Goal: Task Accomplishment & Management: Complete application form

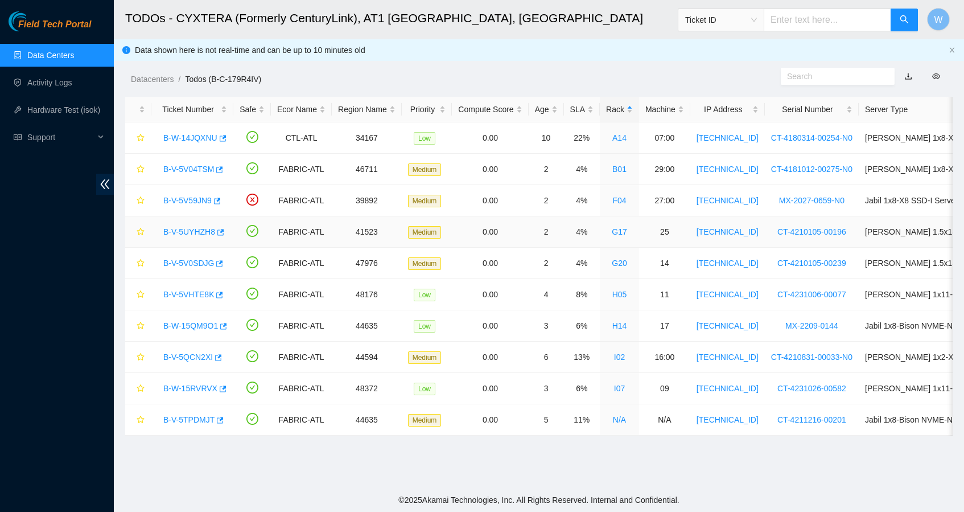
scroll to position [105, 0]
click at [201, 138] on link "B-W-14JQXNU" at bounding box center [190, 137] width 54 height 9
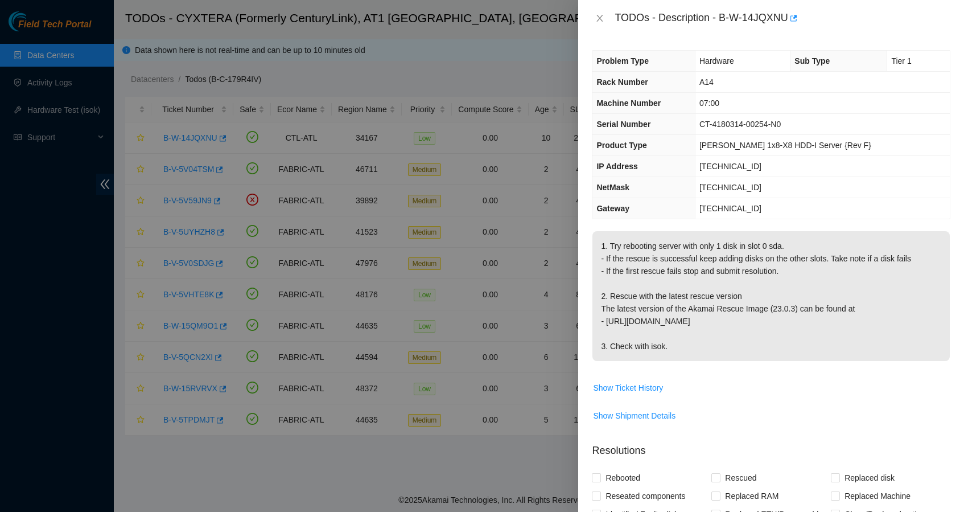
scroll to position [0, 0]
click at [599, 19] on icon "close" at bounding box center [600, 18] width 6 height 7
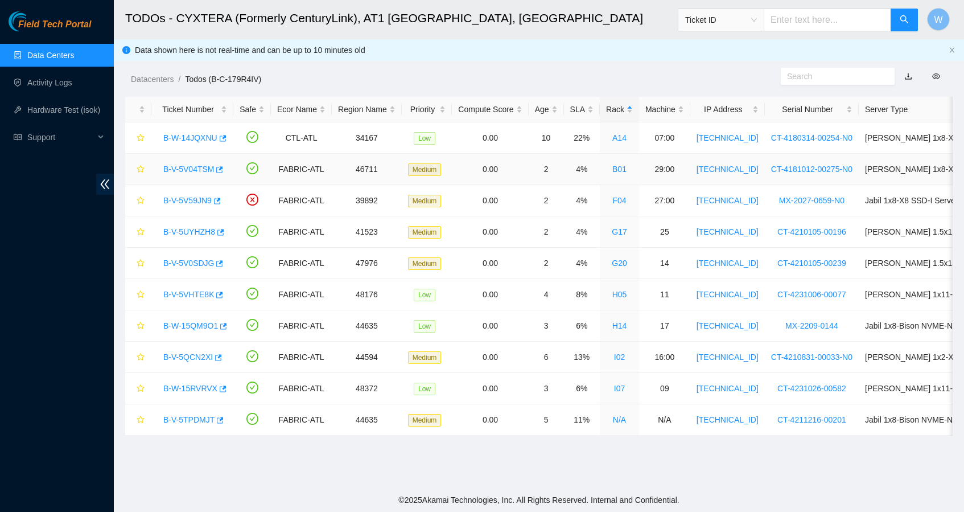
click at [195, 166] on link "B-V-5V04TSM" at bounding box center [188, 169] width 51 height 9
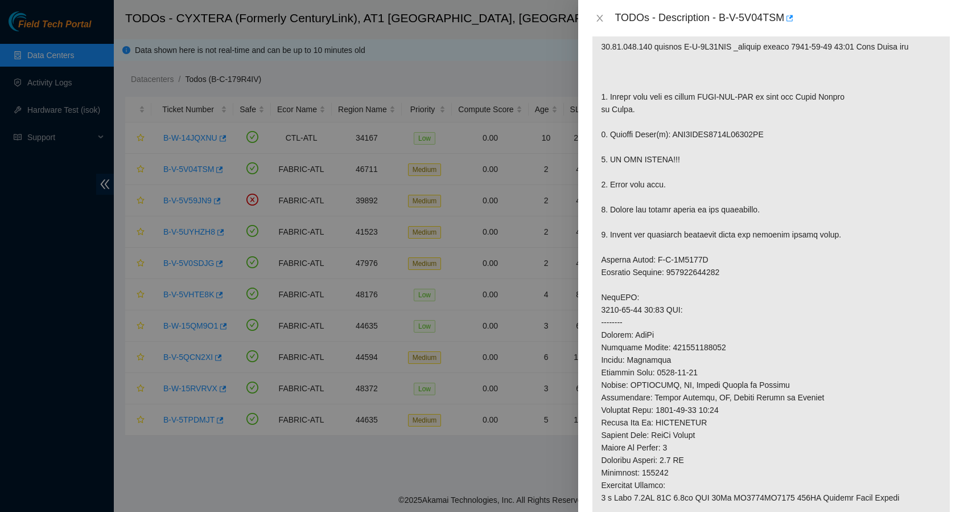
scroll to position [330, 0]
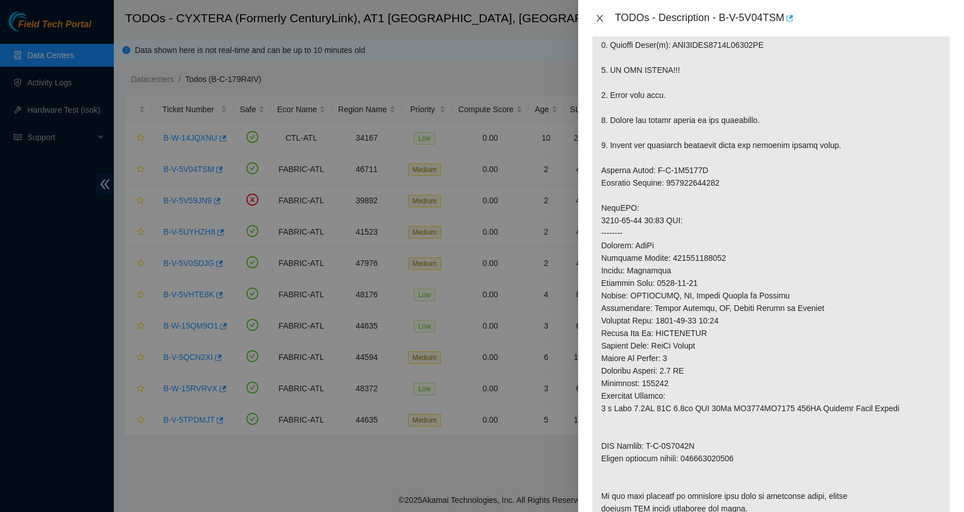
click at [597, 17] on icon "close" at bounding box center [599, 18] width 9 height 9
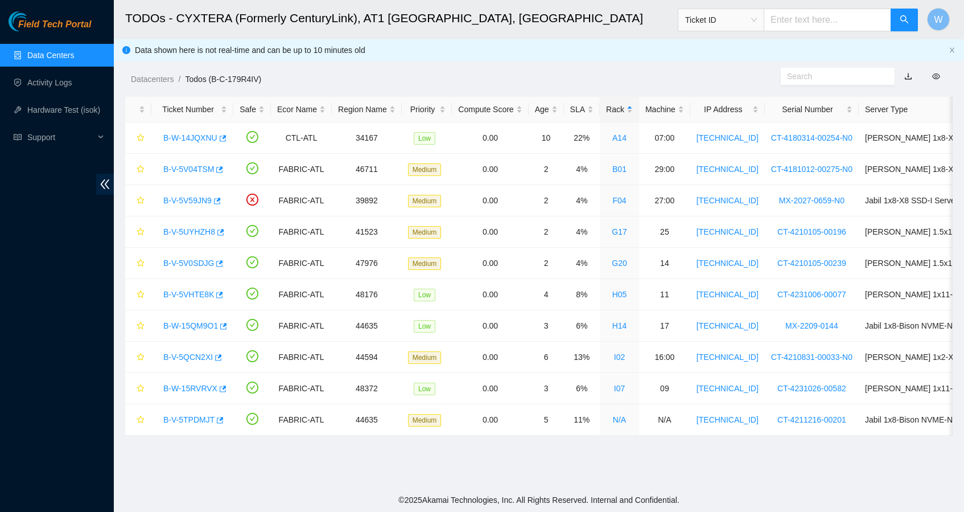
scroll to position [105, 0]
click at [191, 169] on link "B-V-5V04TSM" at bounding box center [188, 169] width 51 height 9
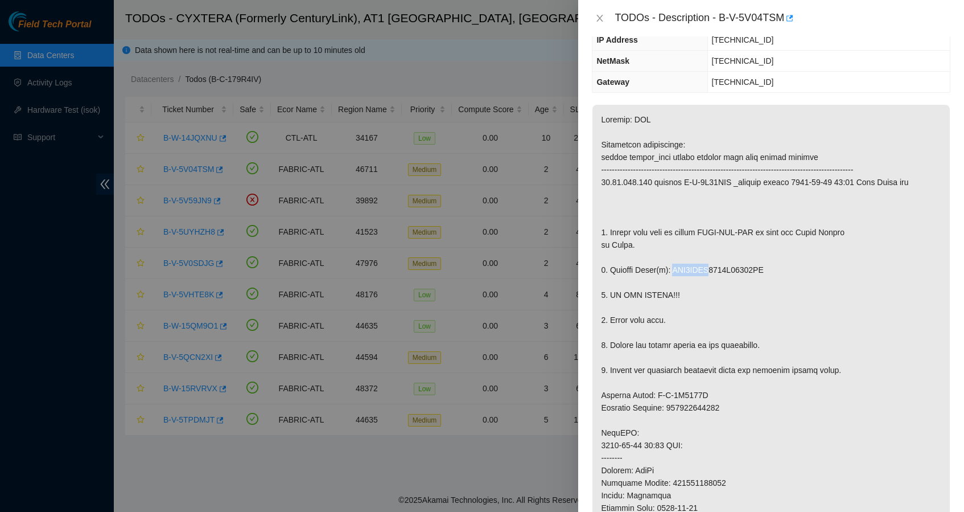
drag, startPoint x: 677, startPoint y: 294, endPoint x: 719, endPoint y: 296, distance: 42.2
click at [719, 296] on p at bounding box center [771, 426] width 357 height 643
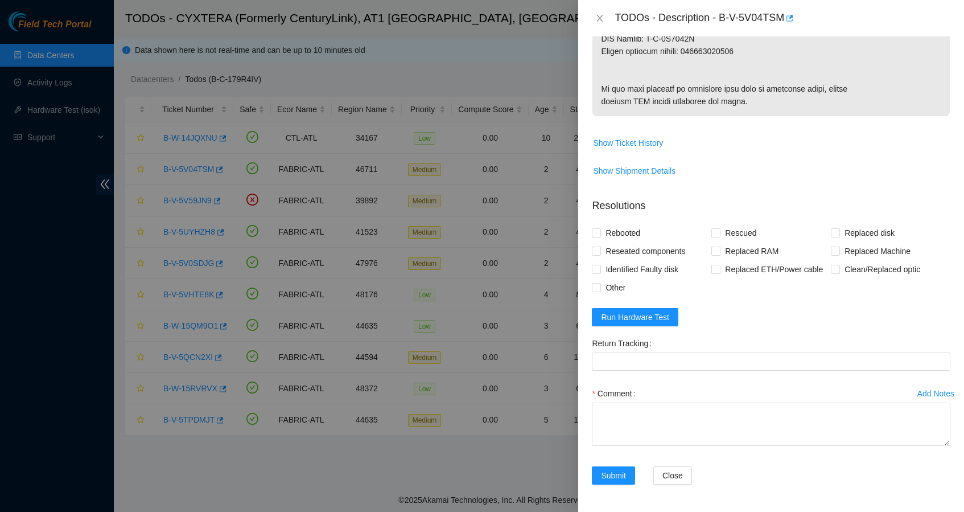
scroll to position [831, 0]
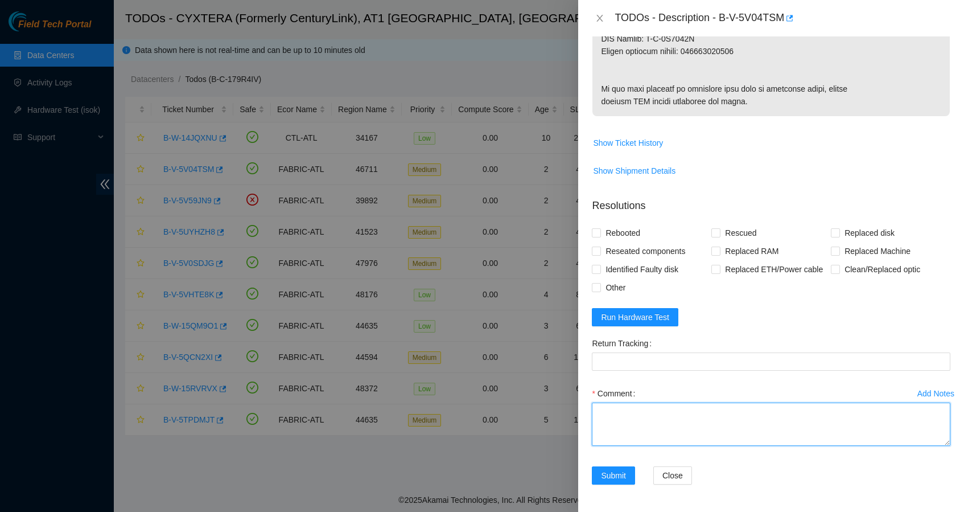
click at [672, 413] on textarea "Comment" at bounding box center [771, 423] width 359 height 43
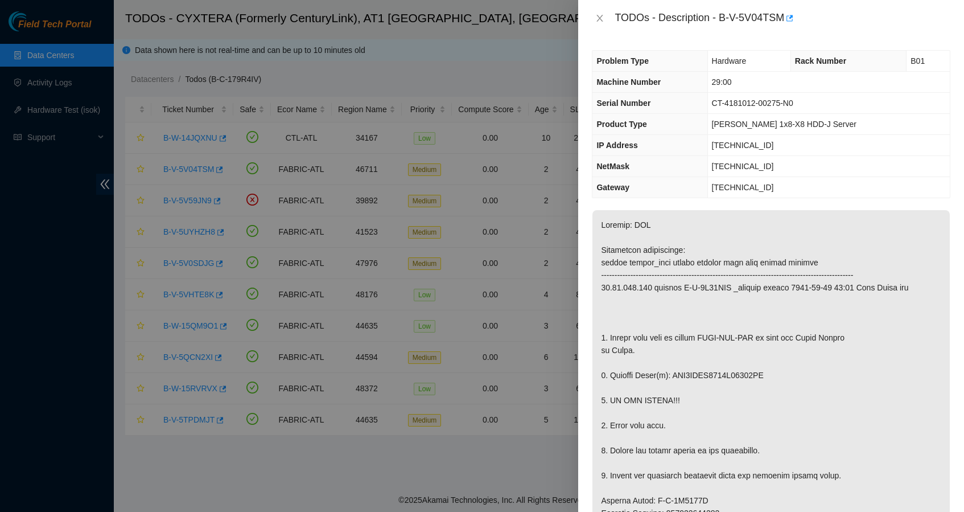
scroll to position [0, 0]
drag, startPoint x: 678, startPoint y: 398, endPoint x: 718, endPoint y: 398, distance: 40.4
copy p "WFK0DABW"
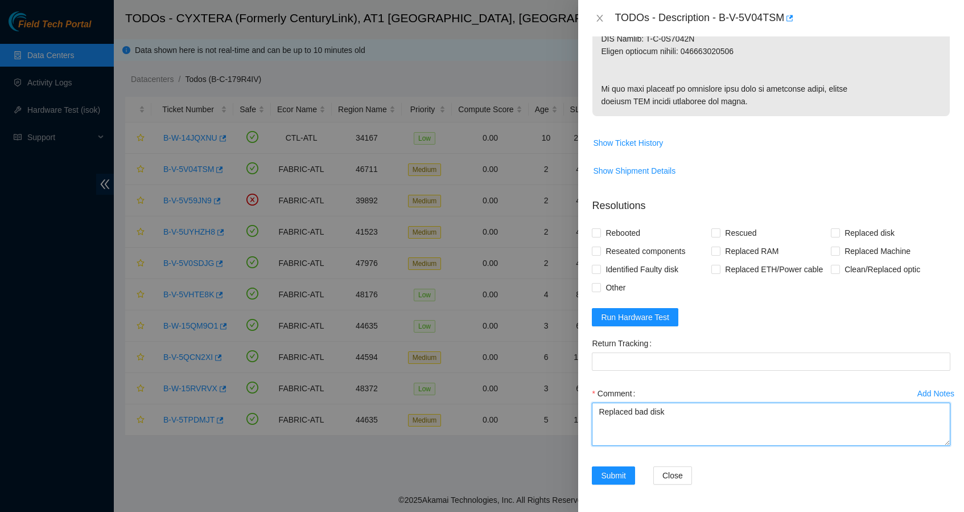
scroll to position [831, 0]
click at [723, 406] on textarea "Replaced bad disk" at bounding box center [771, 423] width 359 height 43
paste textarea "WFK0DABW"
drag, startPoint x: 646, startPoint y: 441, endPoint x: 560, endPoint y: 393, distance: 98.6
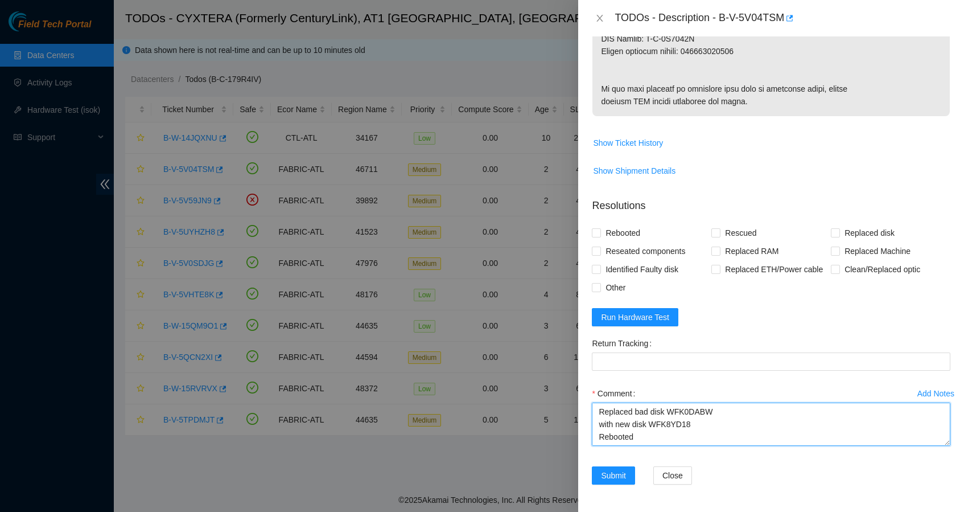
click at [560, 392] on div "TODOs - Description - B-V-5V04TSM Problem Type Hardware Rack Number B01 Machine…" at bounding box center [482, 256] width 964 height 512
type textarea "Replaced bad disk WFK0DABW with new disk WFK8YD18 Rebooted Ran isok"
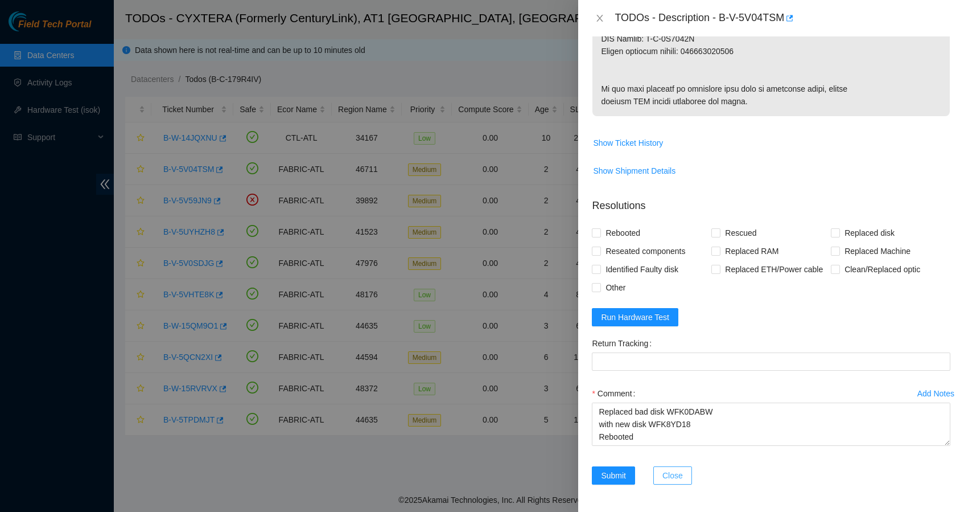
click at [675, 475] on span "Close" at bounding box center [673, 475] width 20 height 13
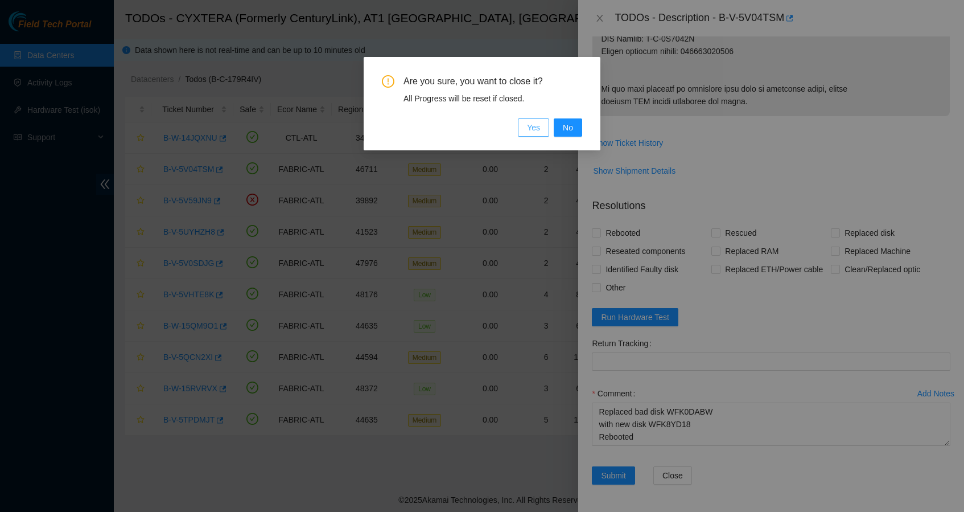
click at [541, 130] on button "Yes" at bounding box center [533, 127] width 31 height 18
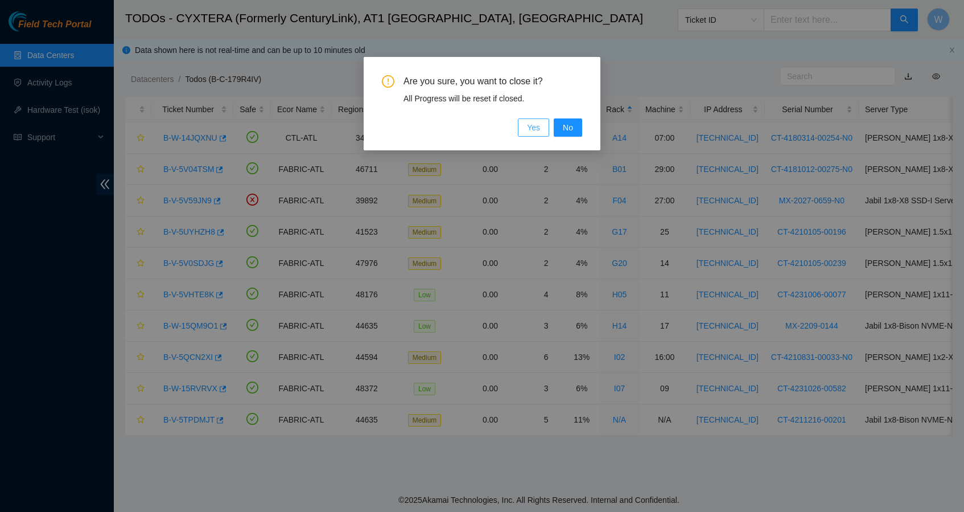
scroll to position [105, 0]
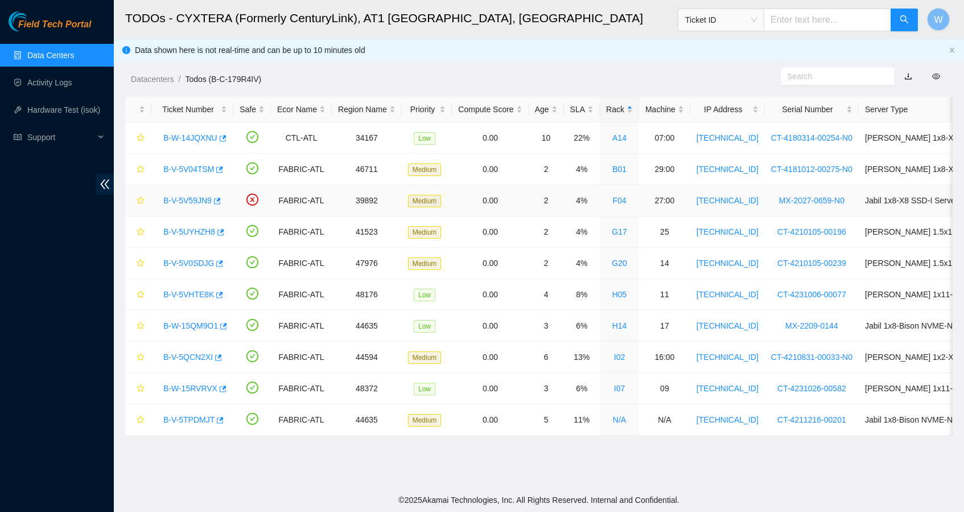
click at [189, 199] on link "B-V-5V59JN9" at bounding box center [187, 200] width 48 height 9
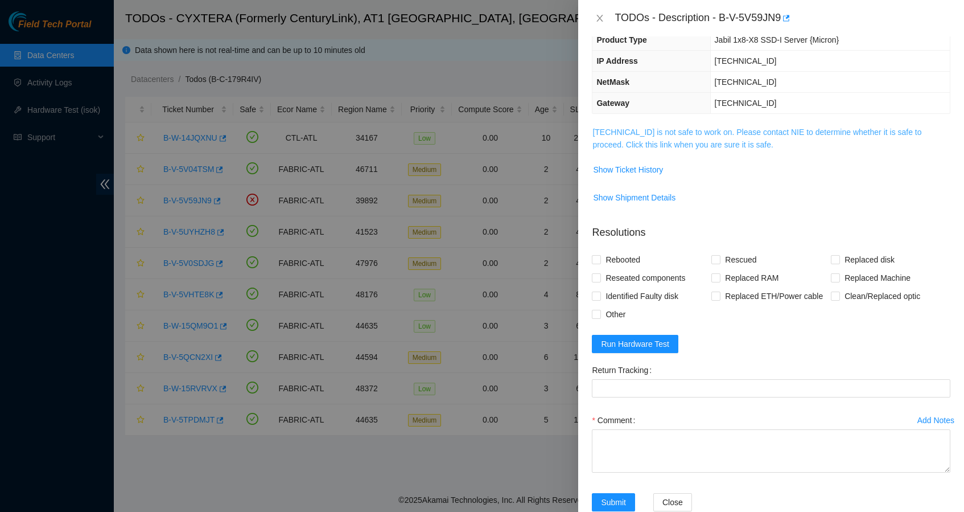
click at [696, 140] on link "[TECHNICAL_ID] is not safe to work on. Please contact NIE to determine whether …" at bounding box center [757, 139] width 329 height 22
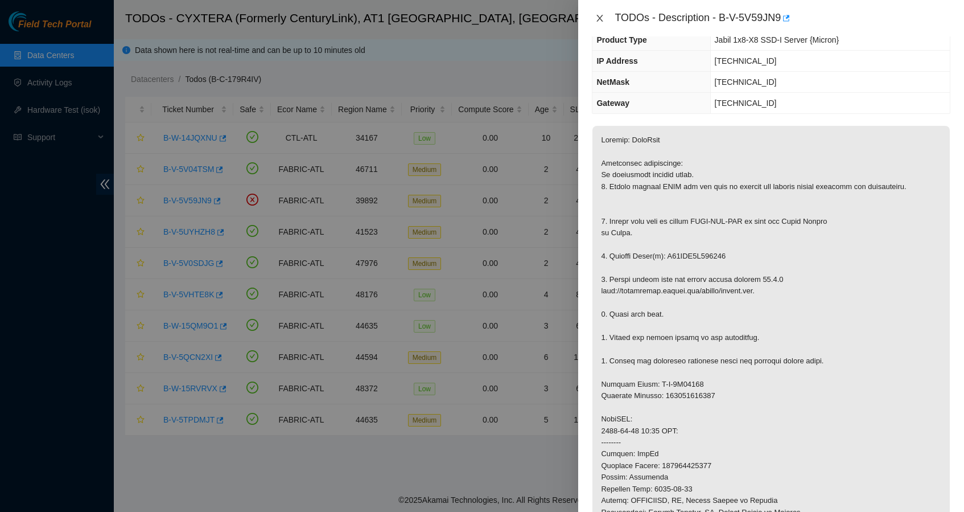
click at [600, 17] on icon "close" at bounding box center [600, 18] width 6 height 7
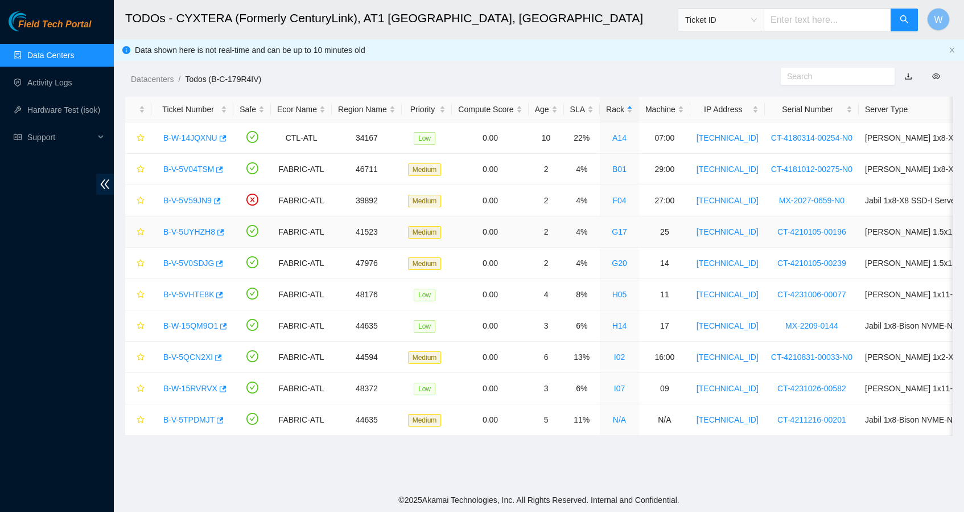
click at [198, 233] on link "B-V-5UYHZH8" at bounding box center [189, 231] width 52 height 9
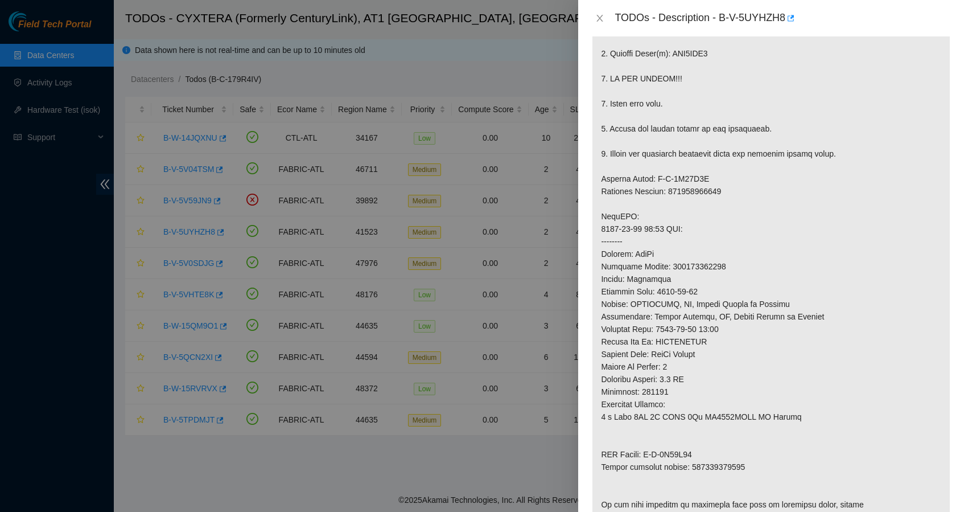
scroll to position [323, 0]
drag, startPoint x: 711, startPoint y: 287, endPoint x: 745, endPoint y: 290, distance: 33.8
click at [745, 290] on p at bounding box center [771, 208] width 357 height 643
drag, startPoint x: 745, startPoint y: 290, endPoint x: 709, endPoint y: 291, distance: 35.9
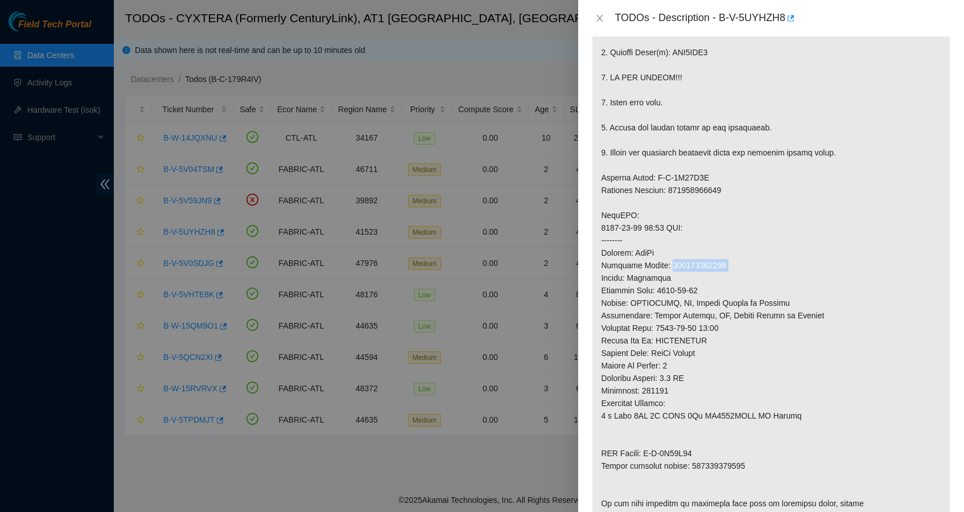
click at [709, 291] on p at bounding box center [771, 208] width 357 height 643
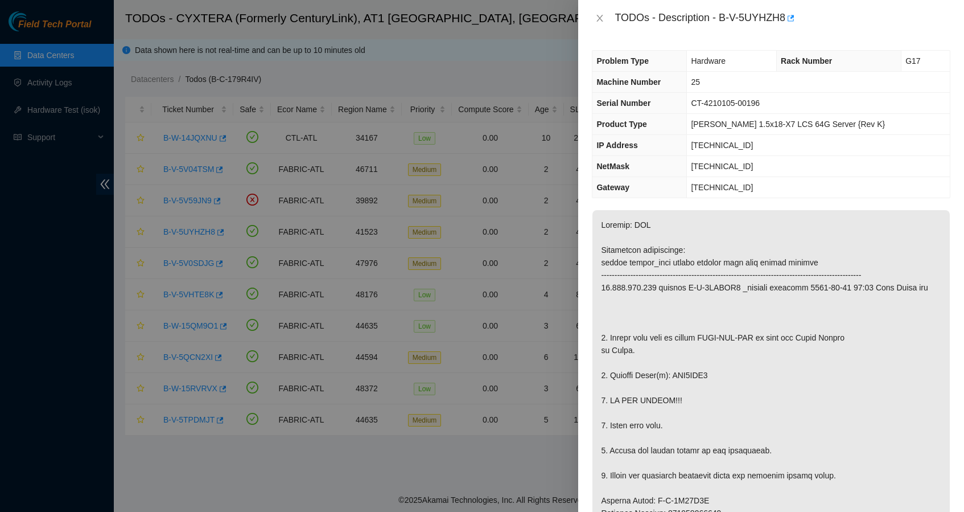
scroll to position [0, 0]
click at [600, 18] on icon "close" at bounding box center [600, 18] width 6 height 7
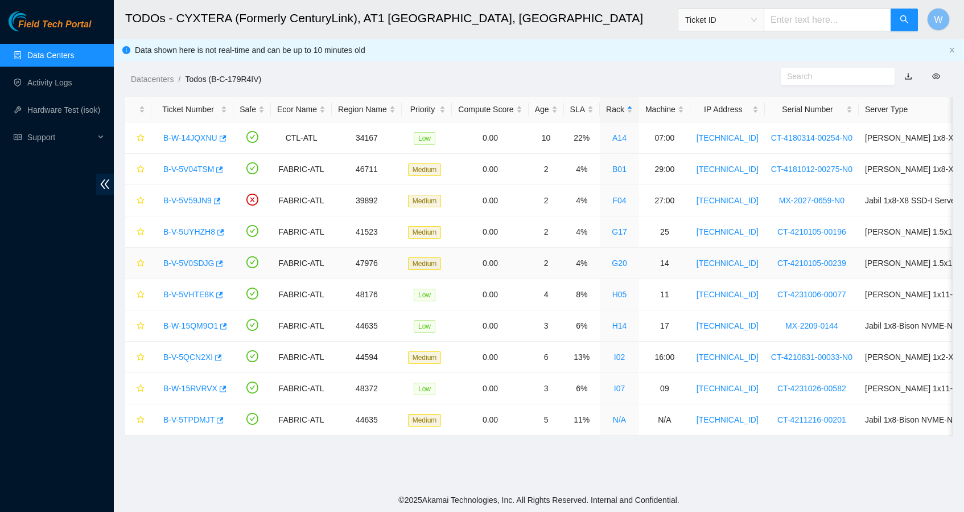
click at [192, 260] on link "B-V-5V0SDJG" at bounding box center [188, 262] width 51 height 9
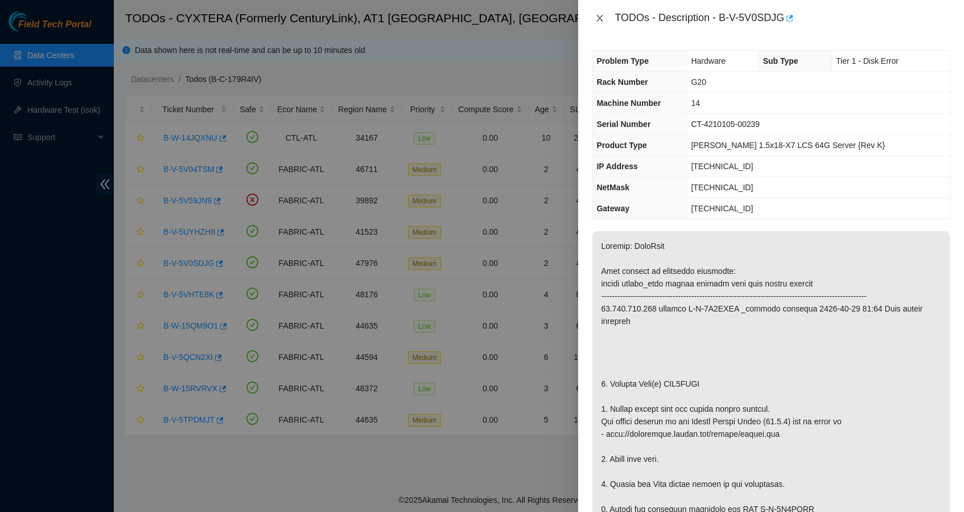
click at [601, 19] on icon "close" at bounding box center [600, 18] width 6 height 7
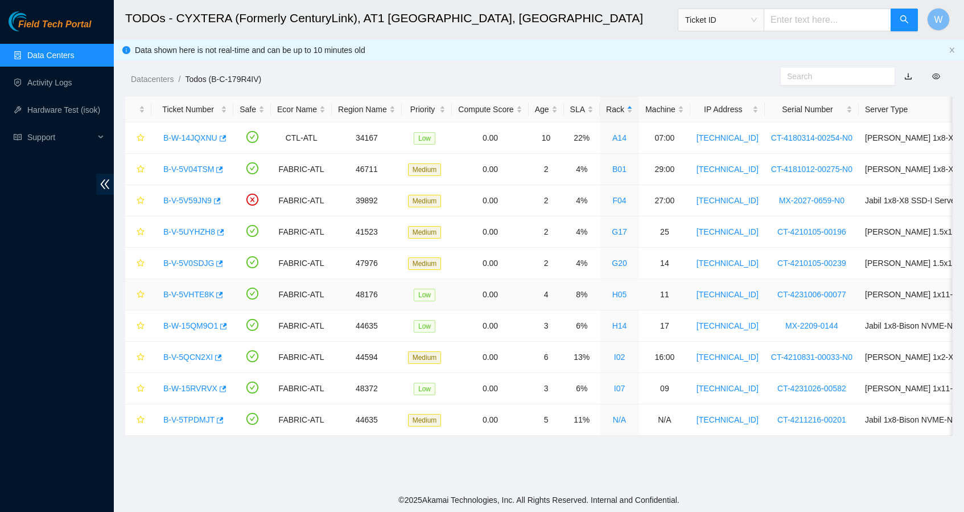
click at [200, 291] on link "B-V-5VHTE8K" at bounding box center [188, 294] width 51 height 9
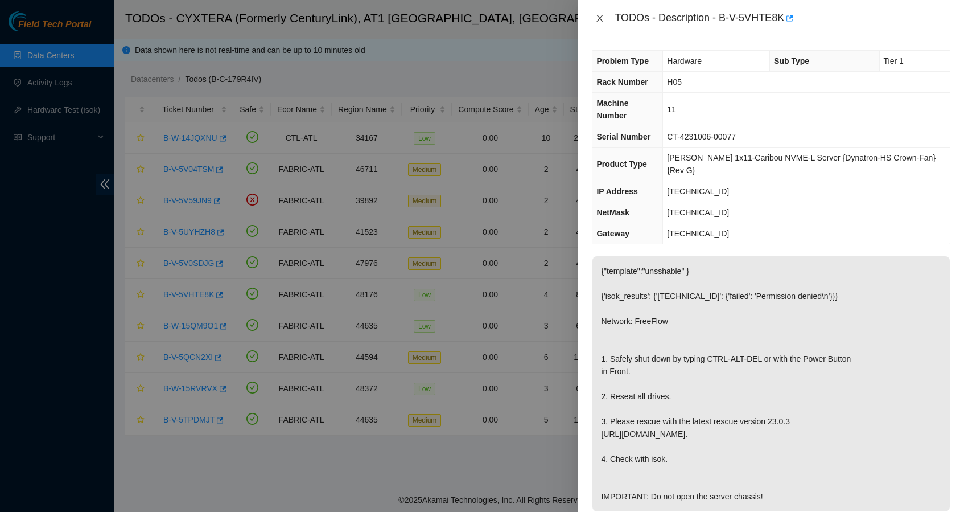
click at [601, 20] on icon "close" at bounding box center [599, 18] width 9 height 9
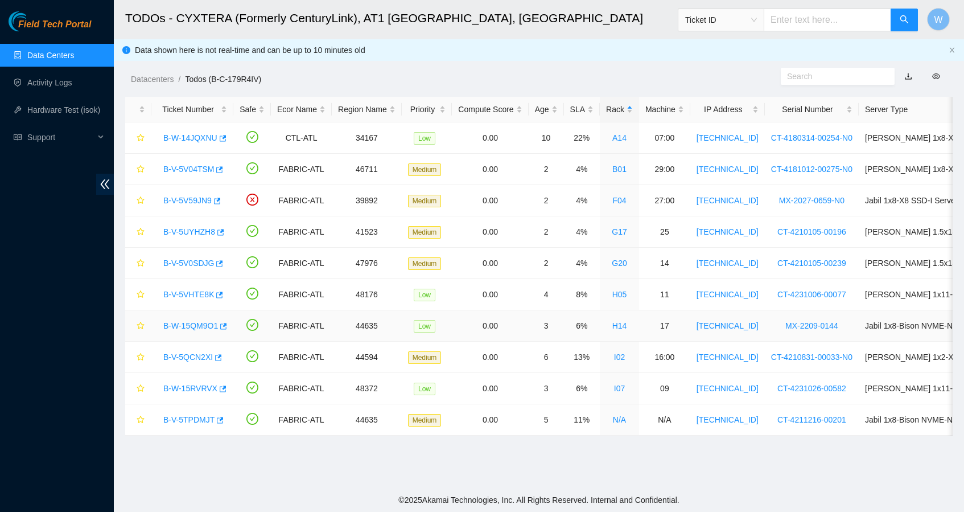
click at [195, 324] on link "B-W-15QM9O1" at bounding box center [190, 325] width 55 height 9
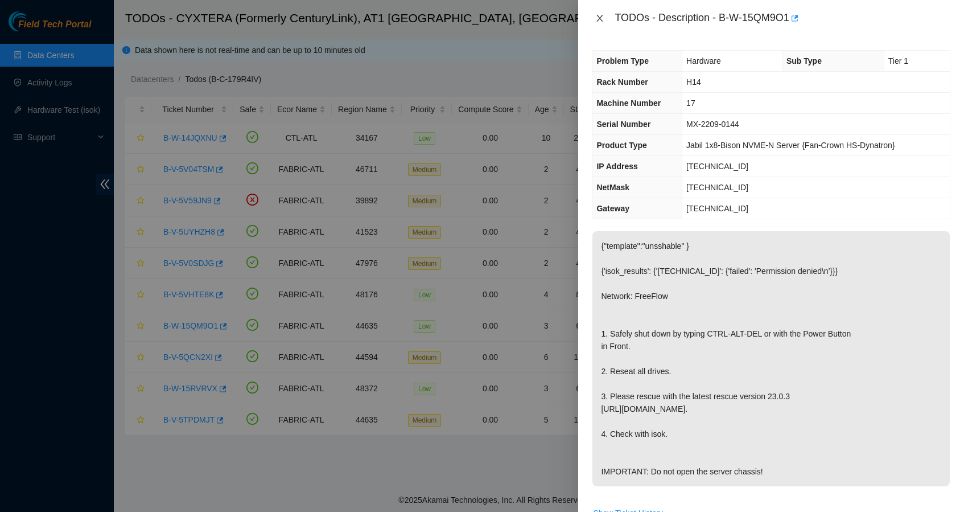
click at [600, 14] on icon "close" at bounding box center [599, 18] width 9 height 9
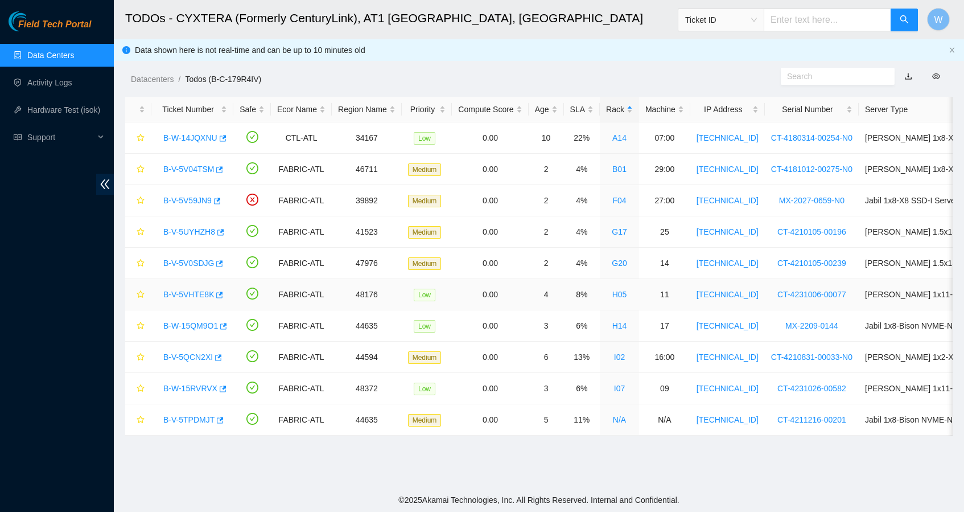
click at [183, 291] on link "B-V-5VHTE8K" at bounding box center [188, 294] width 51 height 9
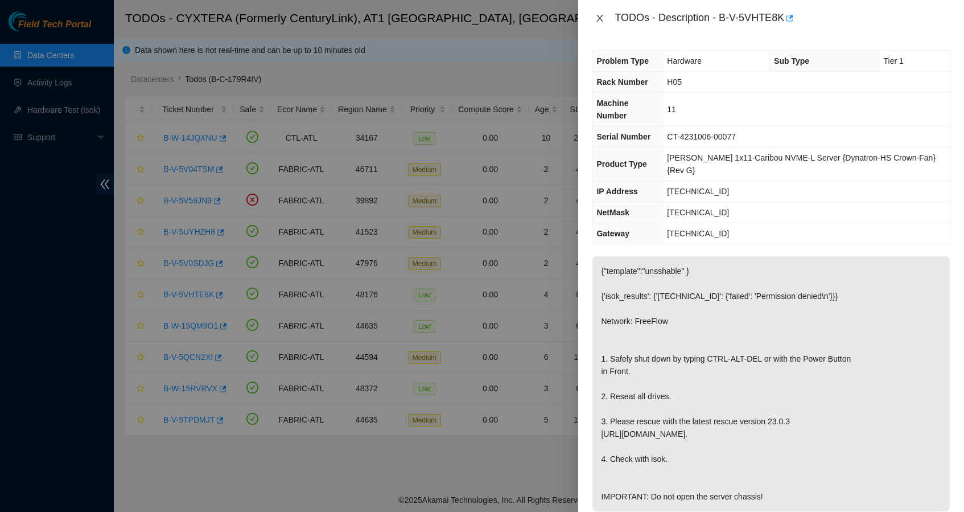
click at [599, 21] on icon "close" at bounding box center [599, 18] width 9 height 9
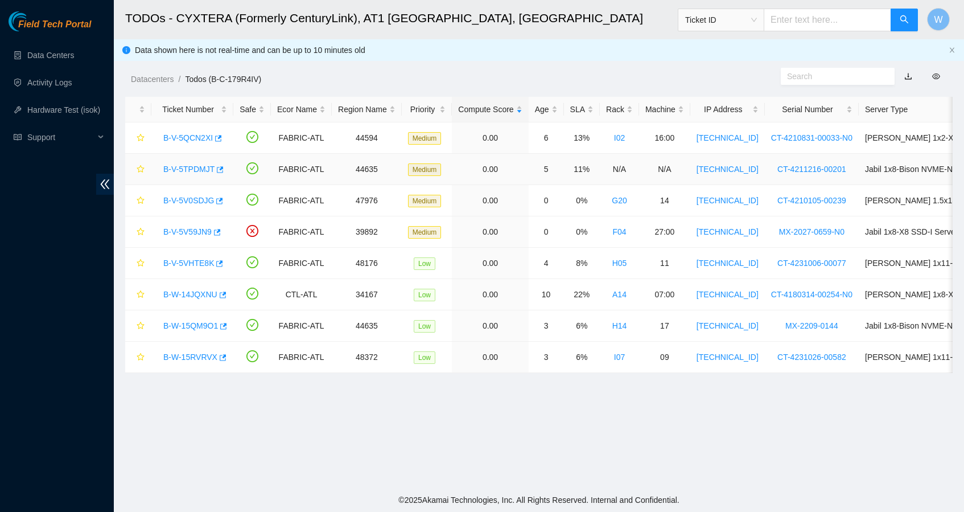
click at [187, 173] on link "B-V-5TPDMJT" at bounding box center [188, 169] width 51 height 9
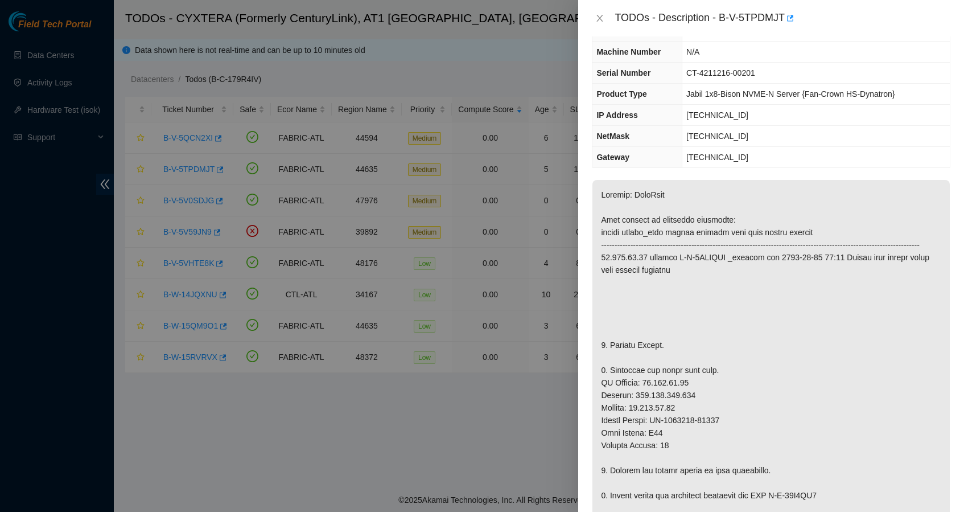
scroll to position [51, 0]
click at [599, 15] on icon "close" at bounding box center [599, 18] width 9 height 9
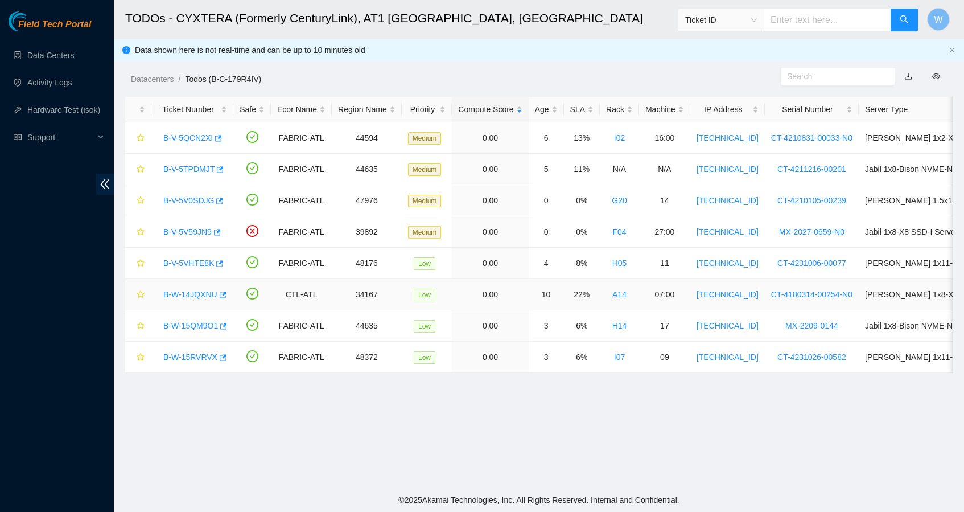
click at [202, 291] on link "B-W-14JQXNU" at bounding box center [190, 294] width 54 height 9
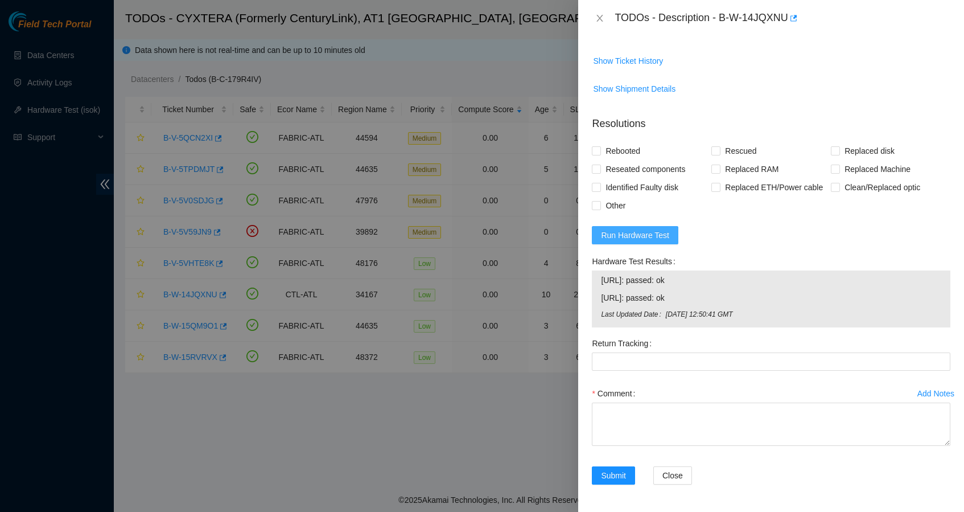
click at [642, 239] on span "Run Hardware Test" at bounding box center [635, 235] width 68 height 13
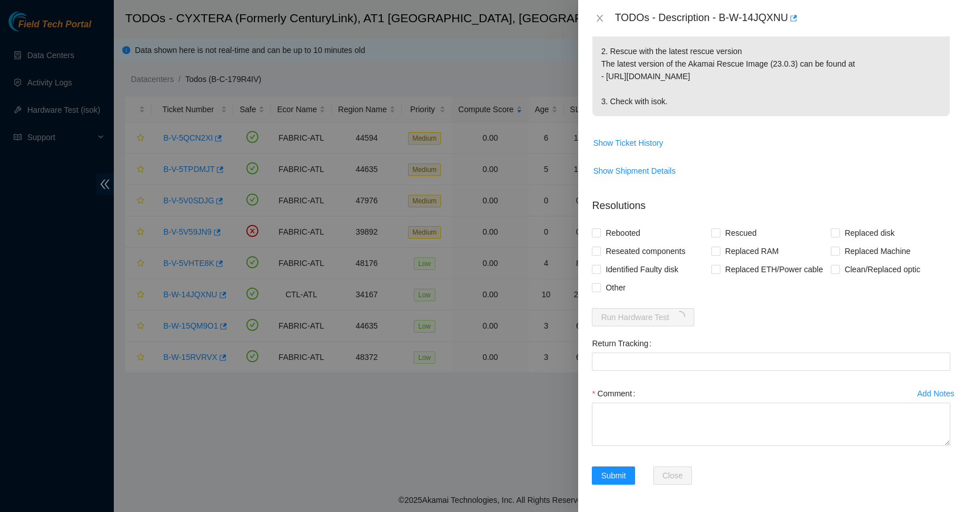
scroll to position [263, 0]
click at [623, 224] on span "Rebooted" at bounding box center [623, 233] width 44 height 18
click at [600, 228] on input "Rebooted" at bounding box center [596, 232] width 8 height 8
checkbox input "true"
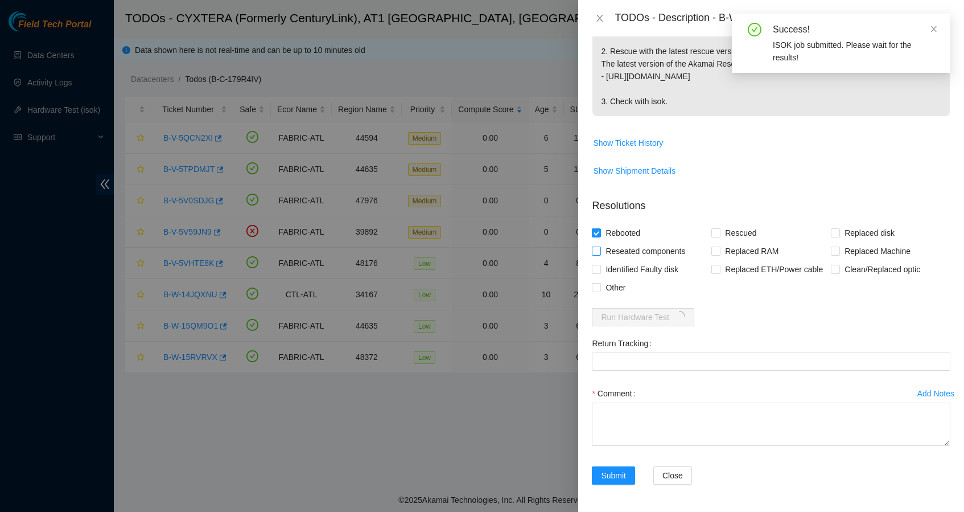
click at [630, 242] on span "Reseated components" at bounding box center [645, 251] width 89 height 18
click at [600, 246] on input "Reseated components" at bounding box center [596, 250] width 8 height 8
checkbox input "true"
click at [733, 224] on span "Rescued" at bounding box center [741, 233] width 40 height 18
click at [720, 228] on input "Rescued" at bounding box center [716, 232] width 8 height 8
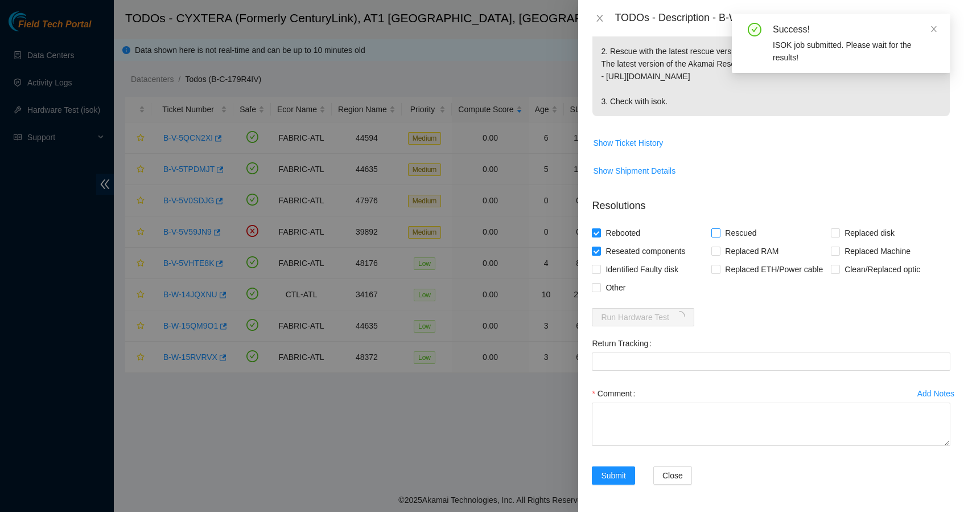
checkbox input "true"
click at [615, 287] on span "Other" at bounding box center [615, 287] width 29 height 18
click at [600, 287] on input "Other" at bounding box center [596, 287] width 8 height 8
checkbox input "true"
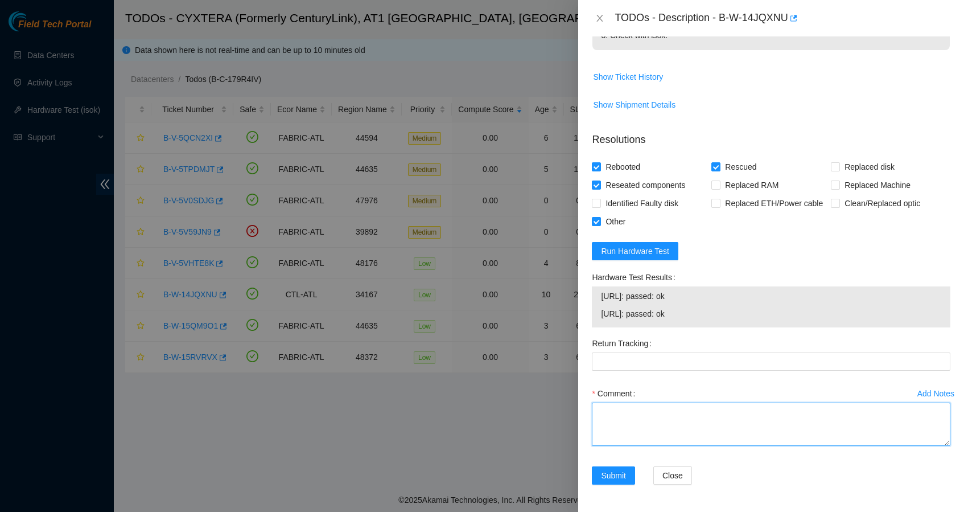
scroll to position [329, 0]
click at [668, 418] on textarea "Comment" at bounding box center [771, 423] width 359 height 43
type textarea "S"
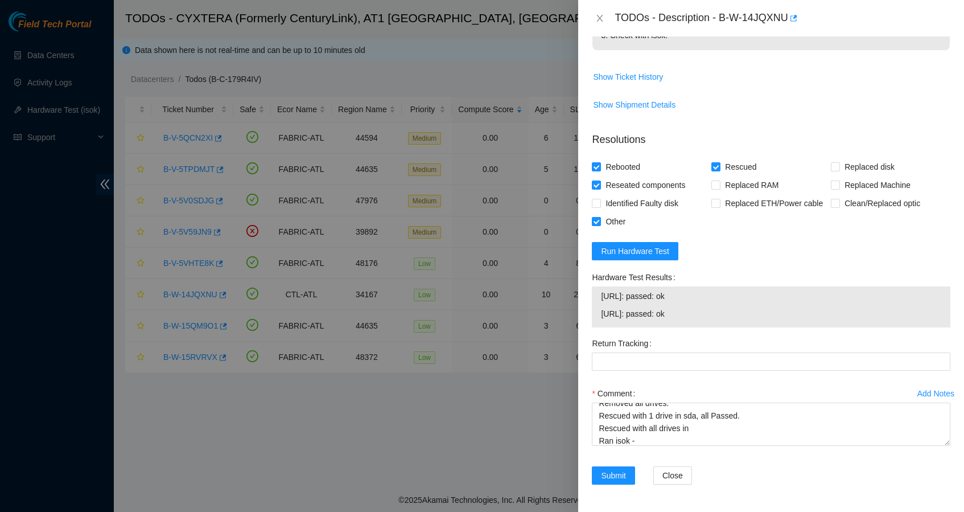
drag, startPoint x: 712, startPoint y: 295, endPoint x: 593, endPoint y: 296, distance: 118.4
click at [593, 296] on div "23.54.168.212: passed: ok 23.54.168.213: passed: ok" at bounding box center [771, 306] width 359 height 41
copy tbody "[URL]: passed: ok"
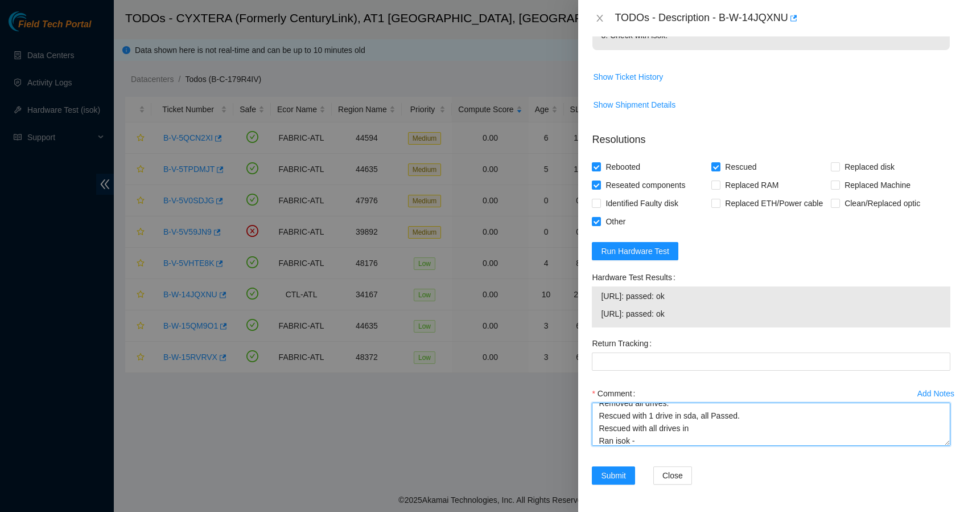
click at [654, 435] on textarea "Removed all drives. Rescued with 1 drive in sda, all Passed. Rescued with all d…" at bounding box center [771, 423] width 359 height 43
paste textarea "[URL]: passed: ok"
type textarea "Removed all drives. Rescued with 1 drive in sda, all Passed. Rescued with all d…"
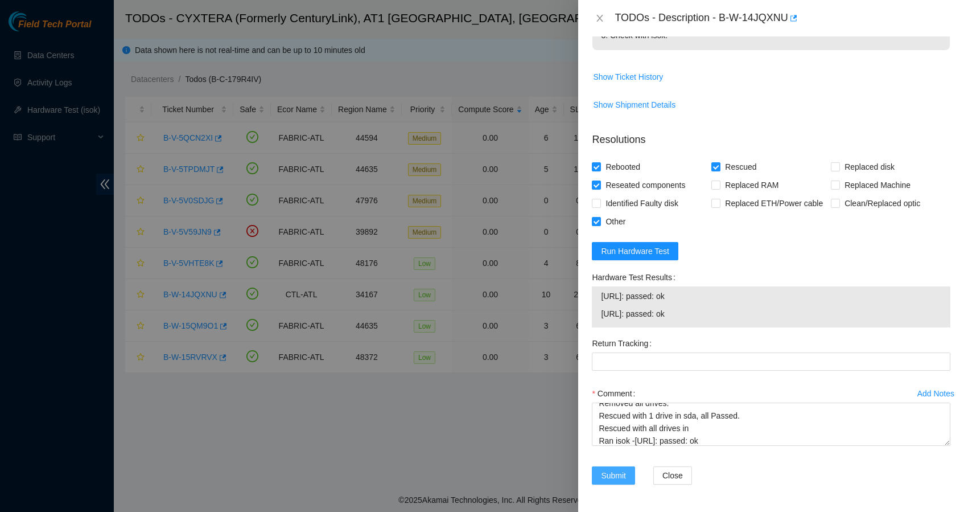
click at [613, 477] on span "Submit" at bounding box center [613, 475] width 25 height 13
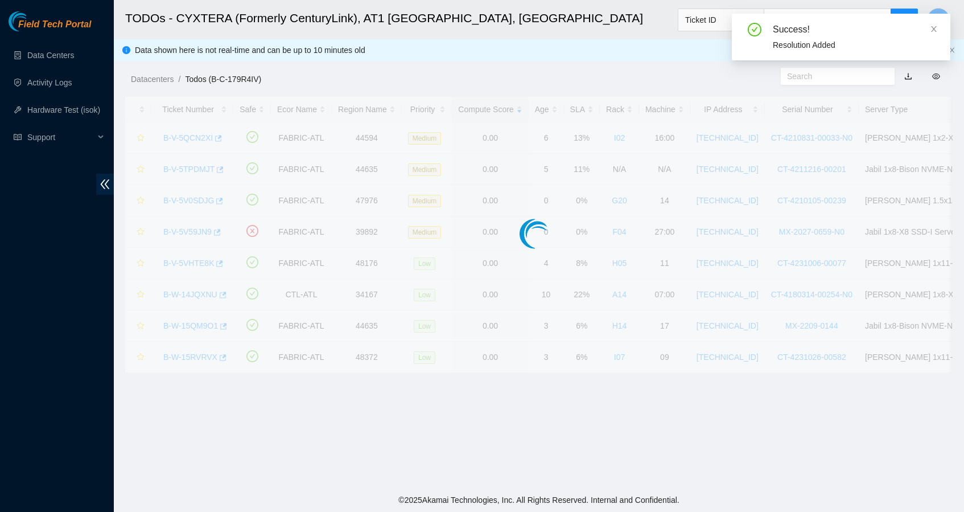
scroll to position [105, 0]
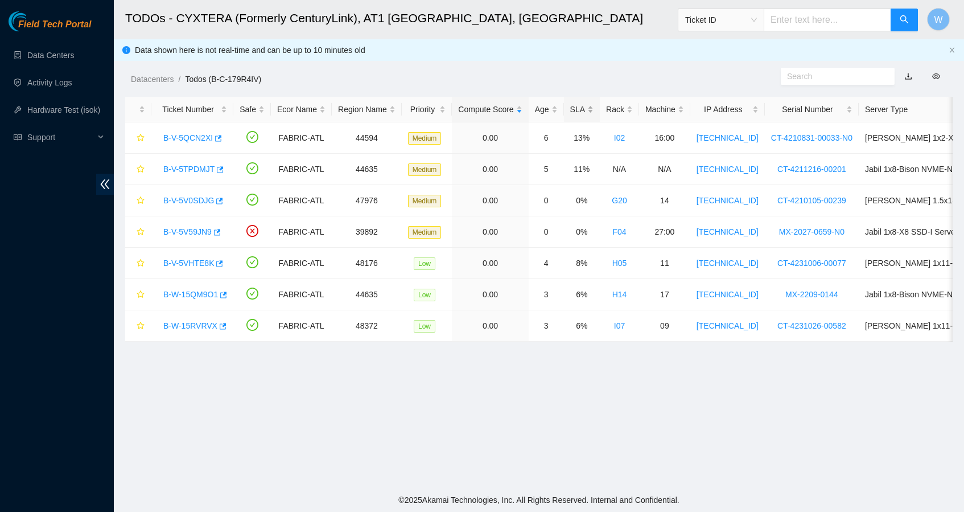
click at [590, 110] on div "SLA" at bounding box center [581, 109] width 23 height 13
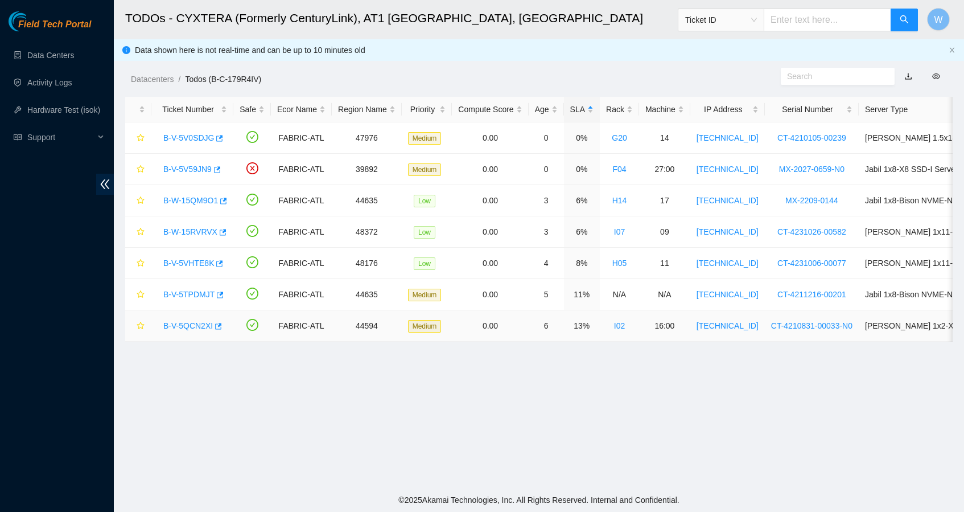
click at [183, 327] on link "B-V-5QCN2XI" at bounding box center [188, 325] width 50 height 9
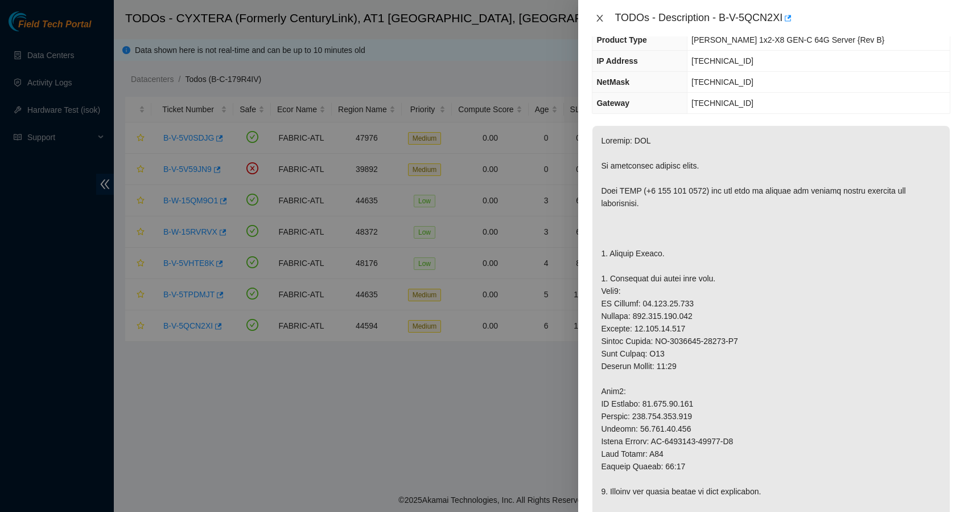
click at [601, 18] on icon "close" at bounding box center [600, 18] width 6 height 7
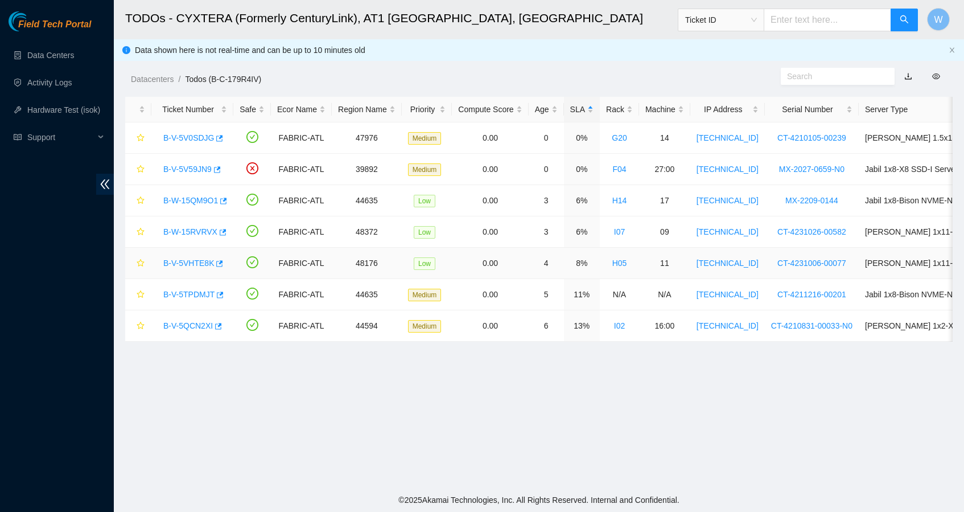
click at [197, 270] on div "B-V-5VHTE8K" at bounding box center [192, 263] width 69 height 18
click at [203, 261] on link "B-V-5VHTE8K" at bounding box center [188, 262] width 51 height 9
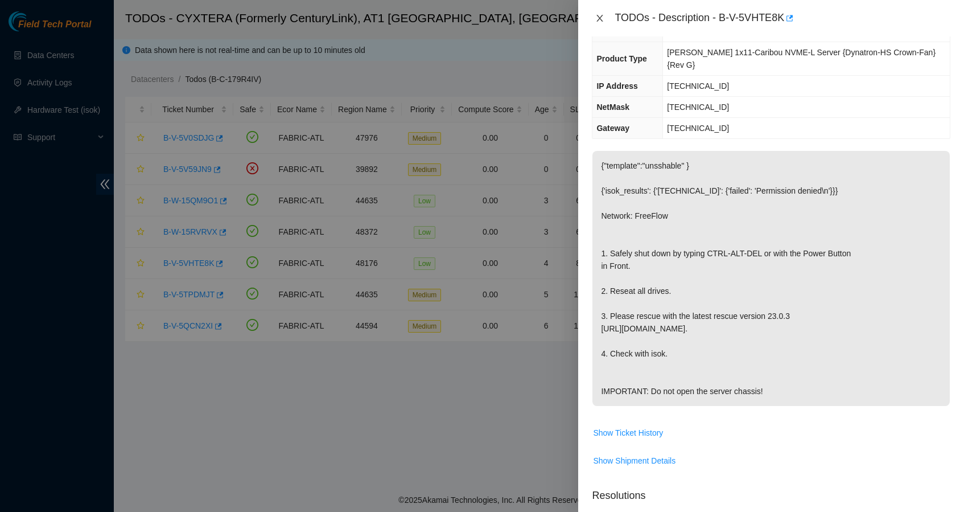
click at [597, 14] on icon "close" at bounding box center [599, 18] width 9 height 9
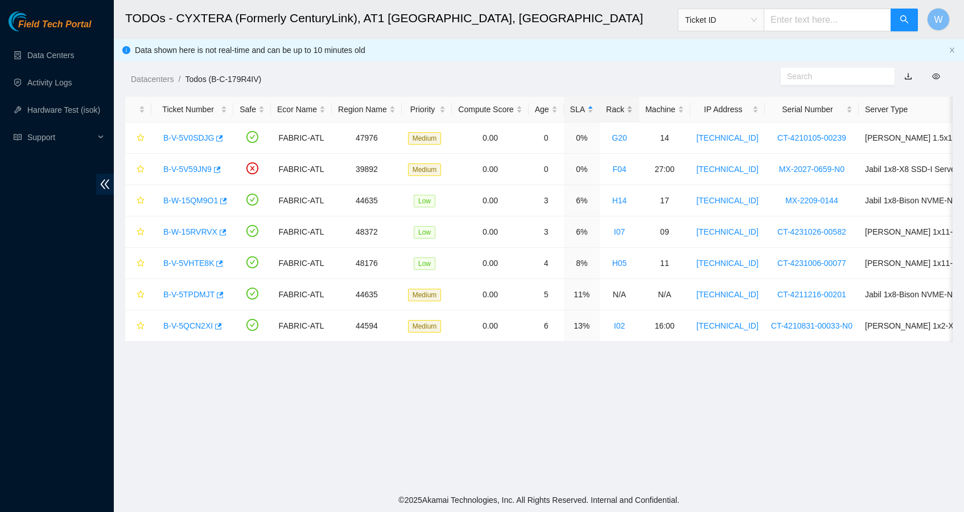
click at [632, 110] on div "Rack" at bounding box center [619, 109] width 27 height 13
click at [525, 418] on main "TODOs - CYXTERA (Formerly CenturyLink), AT1 Atlanta, GA Ticket ID W Data shown …" at bounding box center [539, 244] width 850 height 488
click at [677, 110] on div "Machine" at bounding box center [665, 109] width 39 height 13
click at [633, 109] on div "Rack" at bounding box center [619, 109] width 27 height 13
click at [189, 138] on link "B-V-5V59JN9" at bounding box center [187, 137] width 48 height 9
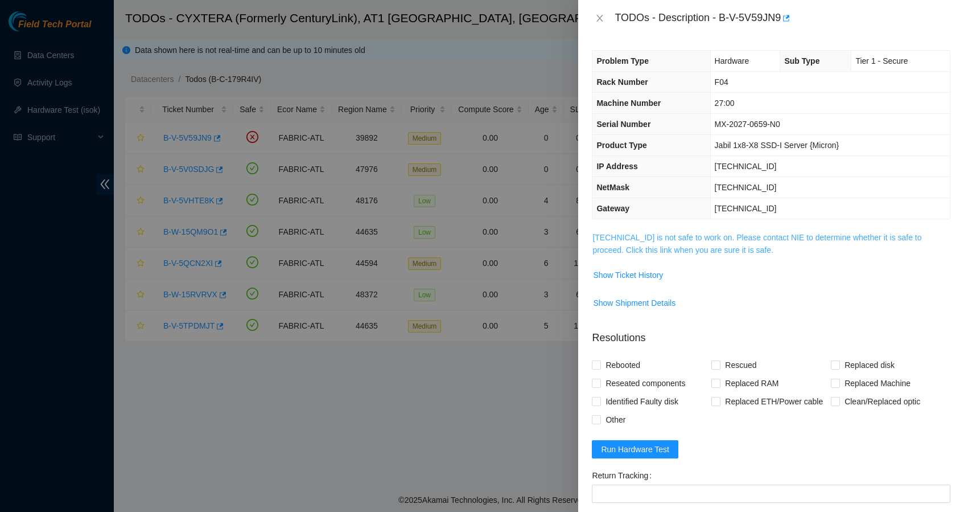
click at [672, 236] on link "23.222.13.184 is not safe to work on. Please contact NIE to determine whether i…" at bounding box center [757, 244] width 329 height 22
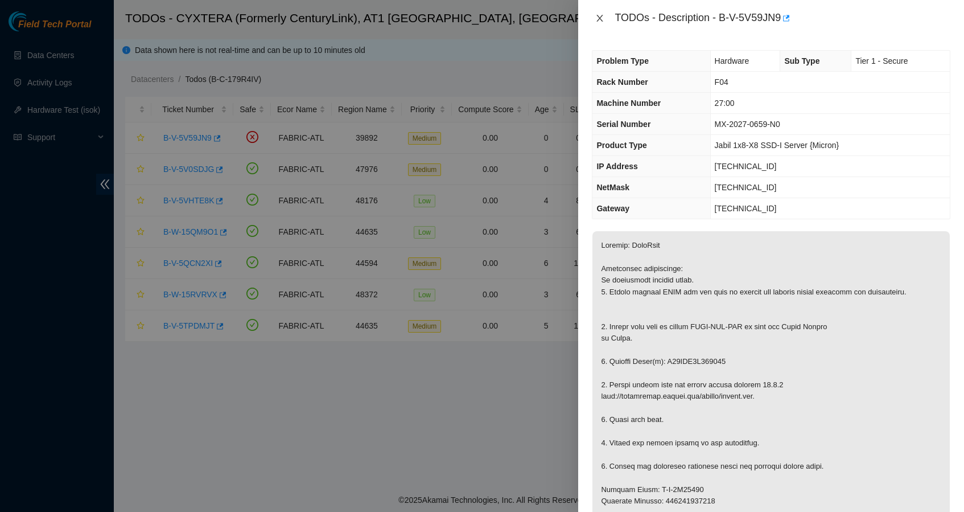
click at [599, 18] on icon "close" at bounding box center [599, 18] width 9 height 9
